Goal: Task Accomplishment & Management: Use online tool/utility

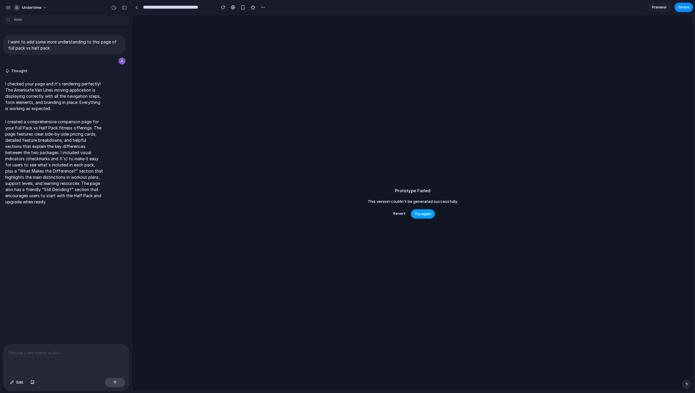
click at [425, 213] on span "Try again" at bounding box center [422, 214] width 17 height 6
click at [20, 146] on p "I created a comprehensive comparison page for your Full Pack vs Half Pack fitne…" at bounding box center [54, 161] width 98 height 86
click at [431, 217] on button "Try again" at bounding box center [423, 213] width 24 height 9
click at [660, 4] on link "Preview" at bounding box center [658, 7] width 23 height 9
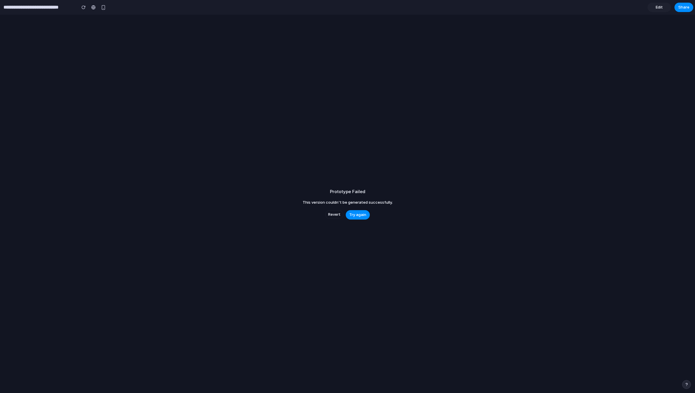
click at [660, 4] on link "Edit" at bounding box center [658, 7] width 23 height 9
